Goal: Check status: Check status

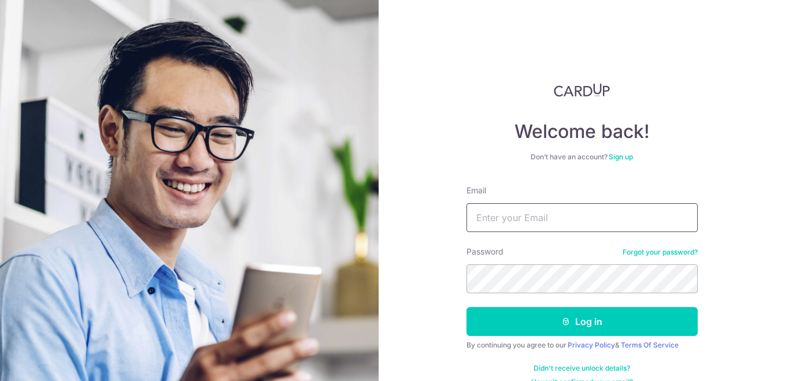
type input "[EMAIL_ADDRESS][DOMAIN_NAME]"
click at [466, 307] on button "Log in" at bounding box center [581, 321] width 231 height 29
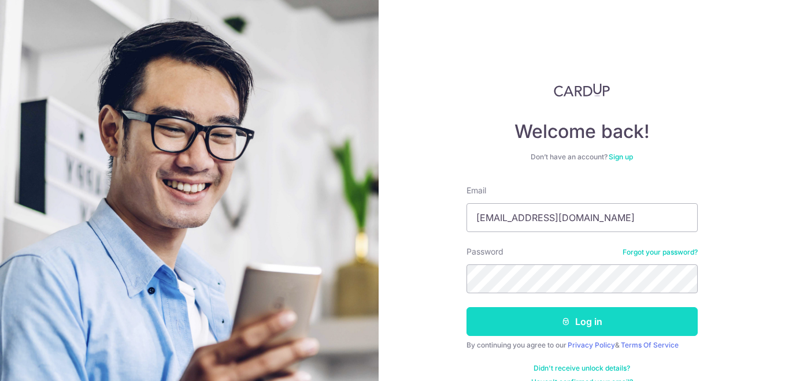
click at [554, 329] on button "Log in" at bounding box center [581, 321] width 231 height 29
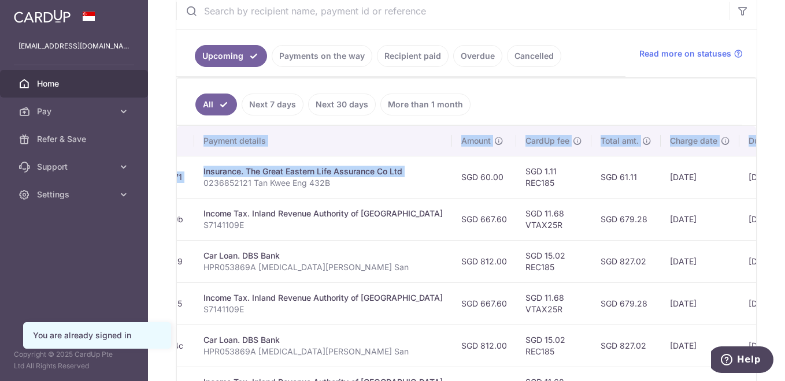
scroll to position [0, 317]
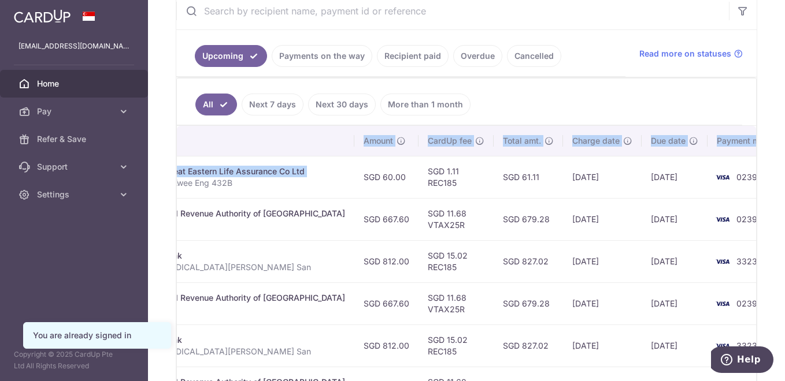
drag, startPoint x: 573, startPoint y: 190, endPoint x: 772, endPoint y: 187, distance: 199.4
click at [773, 187] on div "× Pause Schedule Pause all future payments in this series Pause just this one p…" at bounding box center [466, 190] width 637 height 381
click at [595, 199] on td "02/10/2025" at bounding box center [602, 219] width 79 height 42
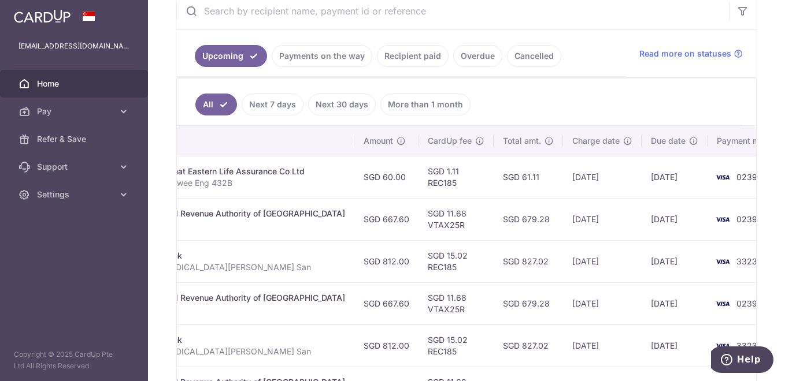
click at [326, 57] on link "Payments on the way" at bounding box center [322, 56] width 101 height 22
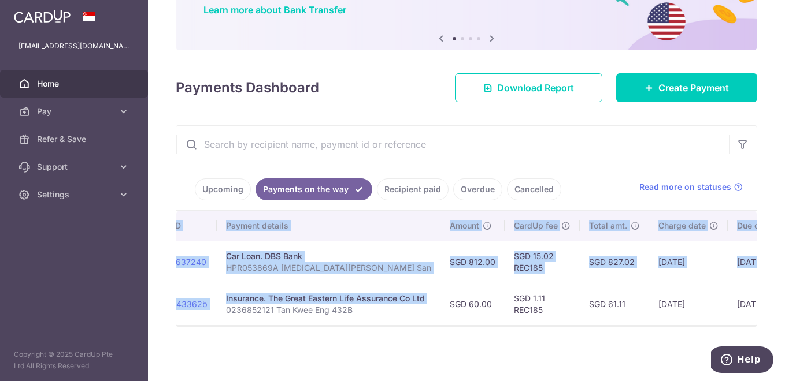
scroll to position [0, 299]
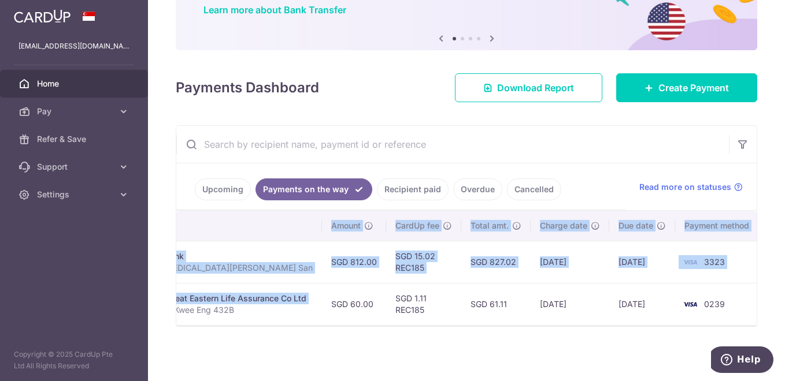
drag, startPoint x: 586, startPoint y: 300, endPoint x: 786, endPoint y: 303, distance: 199.9
click at [784, 303] on html "mengsan@hotmail.com Home Pay Payments Recipients Cards Refer & Save Support FAQ…" at bounding box center [392, 190] width 785 height 381
click at [617, 300] on td "11/09/2025" at bounding box center [642, 304] width 66 height 42
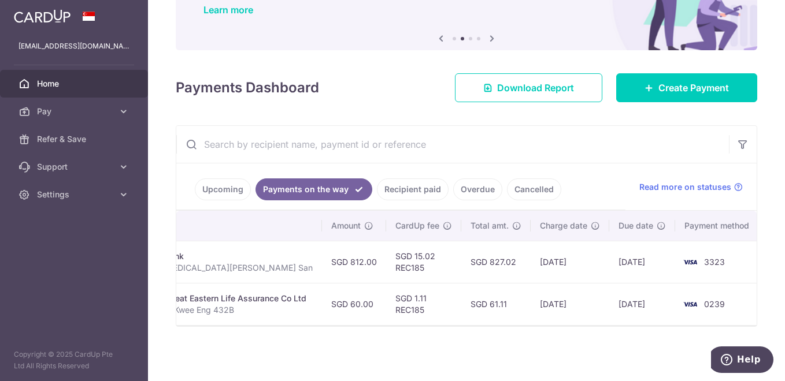
click at [225, 184] on link "Upcoming" at bounding box center [223, 190] width 56 height 22
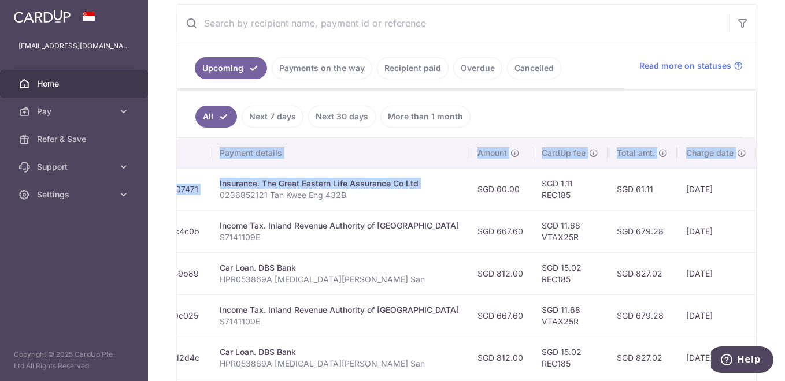
scroll to position [0, 317]
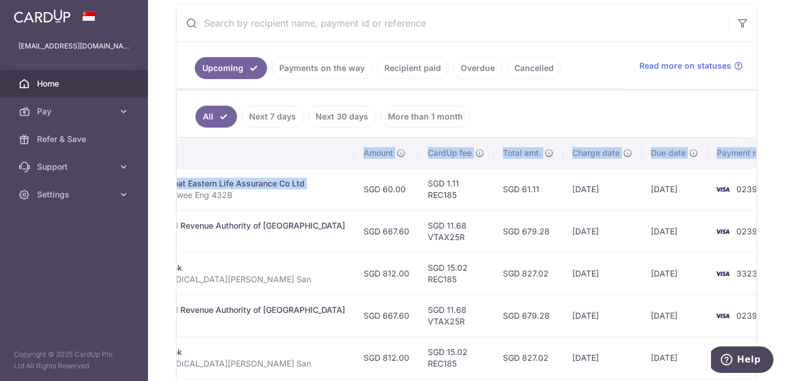
drag, startPoint x: 599, startPoint y: 202, endPoint x: 637, endPoint y: 205, distance: 38.2
click at [637, 205] on tr "Update payment Cancel payment Scheduled for charge txn_70476907471 Insurance. T…" at bounding box center [327, 189] width 935 height 42
drag, startPoint x: 637, startPoint y: 205, endPoint x: 591, endPoint y: 206, distance: 46.3
click at [591, 206] on td "15/09/2025" at bounding box center [602, 189] width 79 height 42
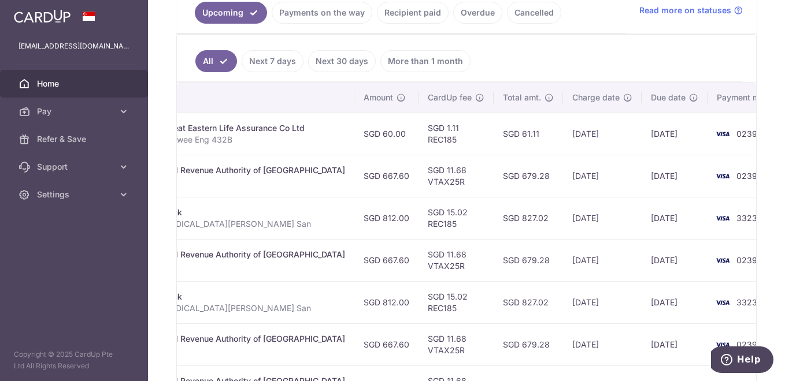
scroll to position [0, 0]
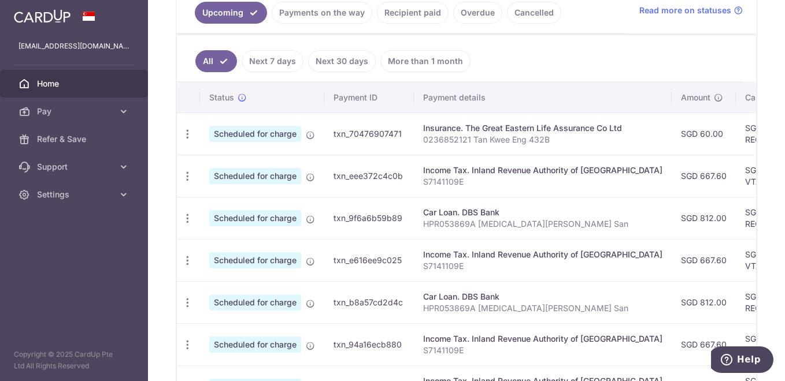
drag, startPoint x: 587, startPoint y: 247, endPoint x: -2, endPoint y: 260, distance: 589.5
click at [0, 260] on html "mengsan@hotmail.com Home Pay Payments Recipients Cards Refer & Save Support FAQ…" at bounding box center [392, 190] width 785 height 381
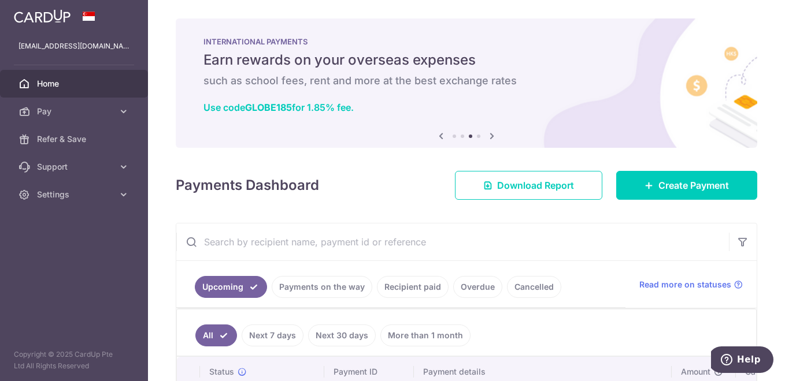
click at [87, 296] on aside "mengsan@hotmail.com Home Pay Payments Recipients Cards Refer & Save Support FAQ…" at bounding box center [74, 190] width 148 height 381
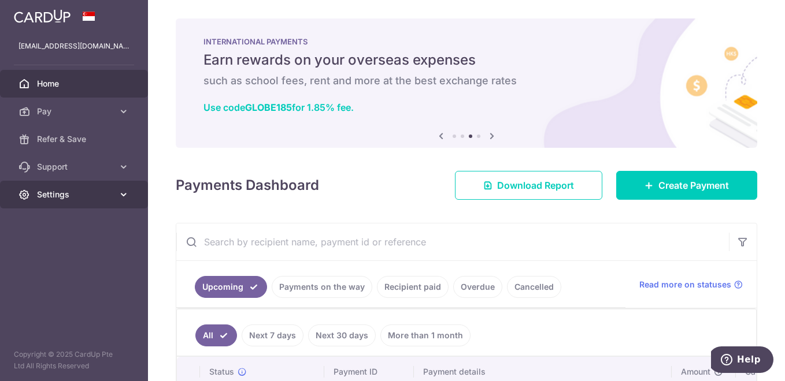
click at [54, 192] on span "Settings" at bounding box center [75, 195] width 76 height 12
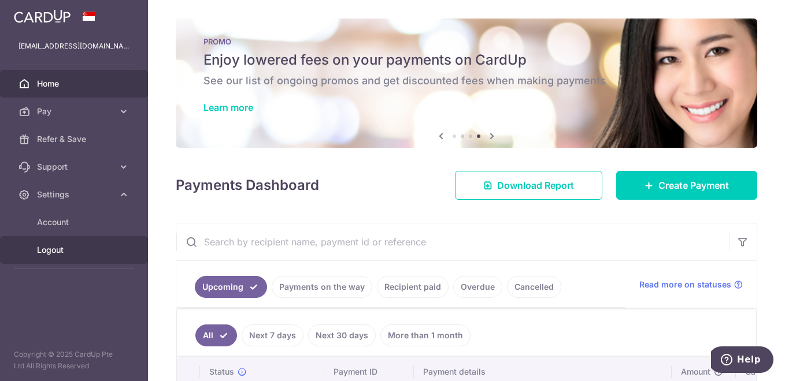
drag, startPoint x: 51, startPoint y: 247, endPoint x: 169, endPoint y: 232, distance: 119.4
click at [51, 247] on span "Logout" at bounding box center [75, 250] width 76 height 12
